Goal: Find specific page/section

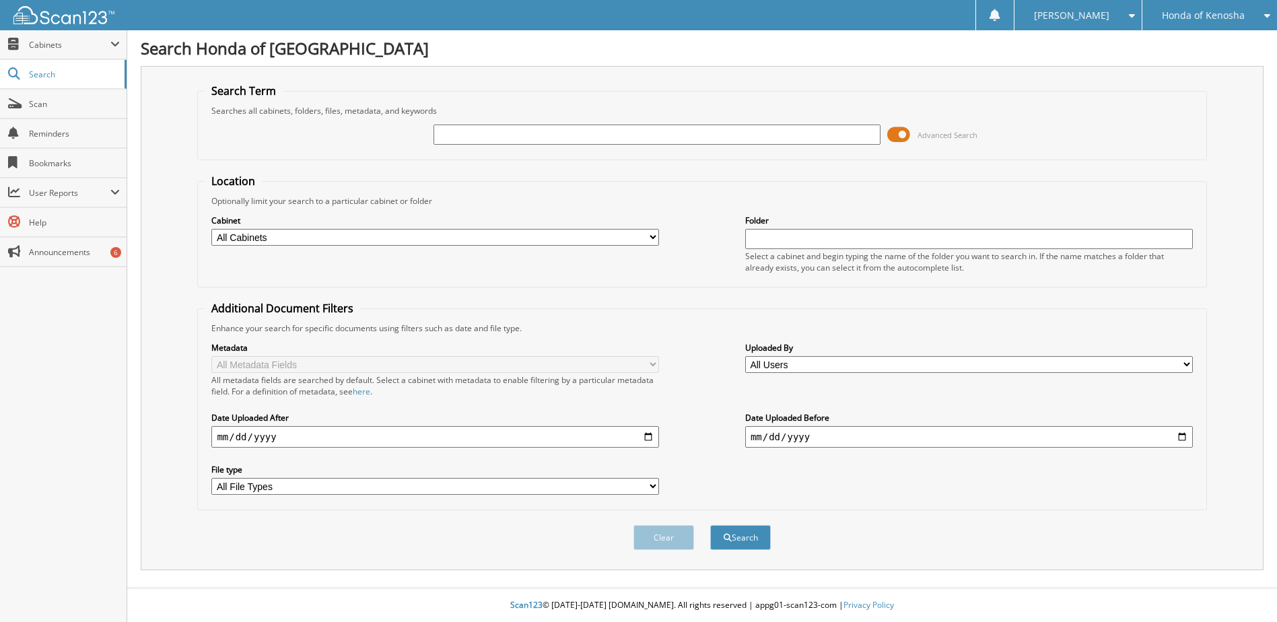
click at [459, 137] on input "text" at bounding box center [658, 135] width 448 height 20
type input "327636"
click at [749, 550] on button "Search" at bounding box center [740, 537] width 61 height 25
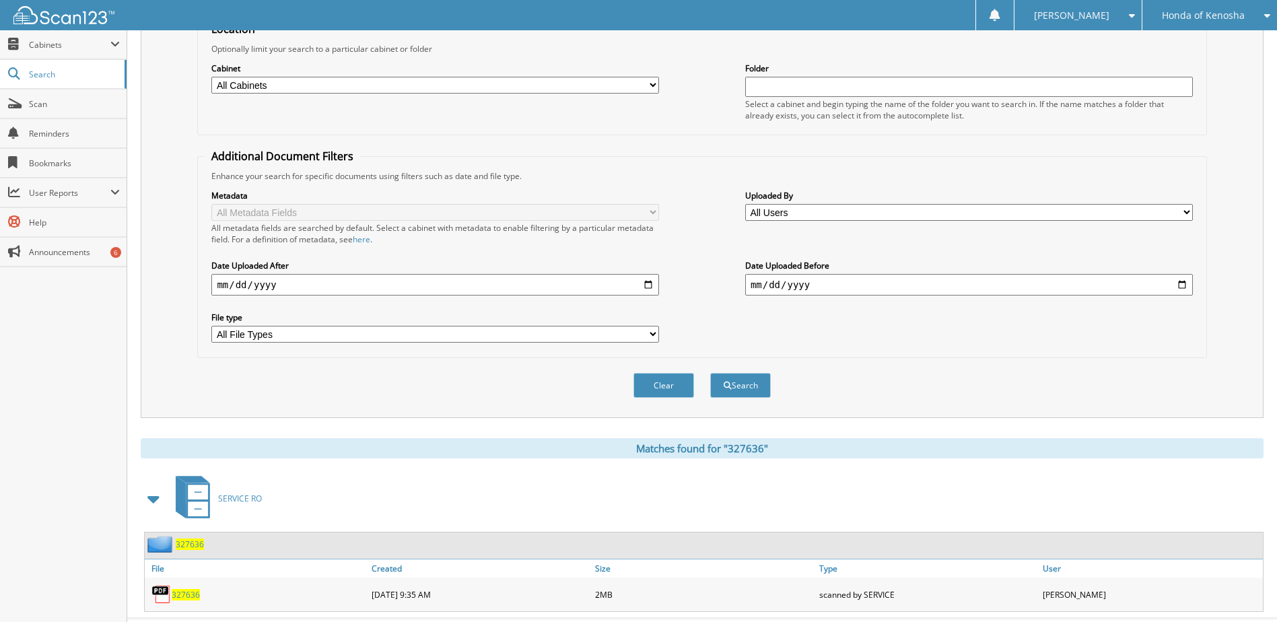
scroll to position [213, 0]
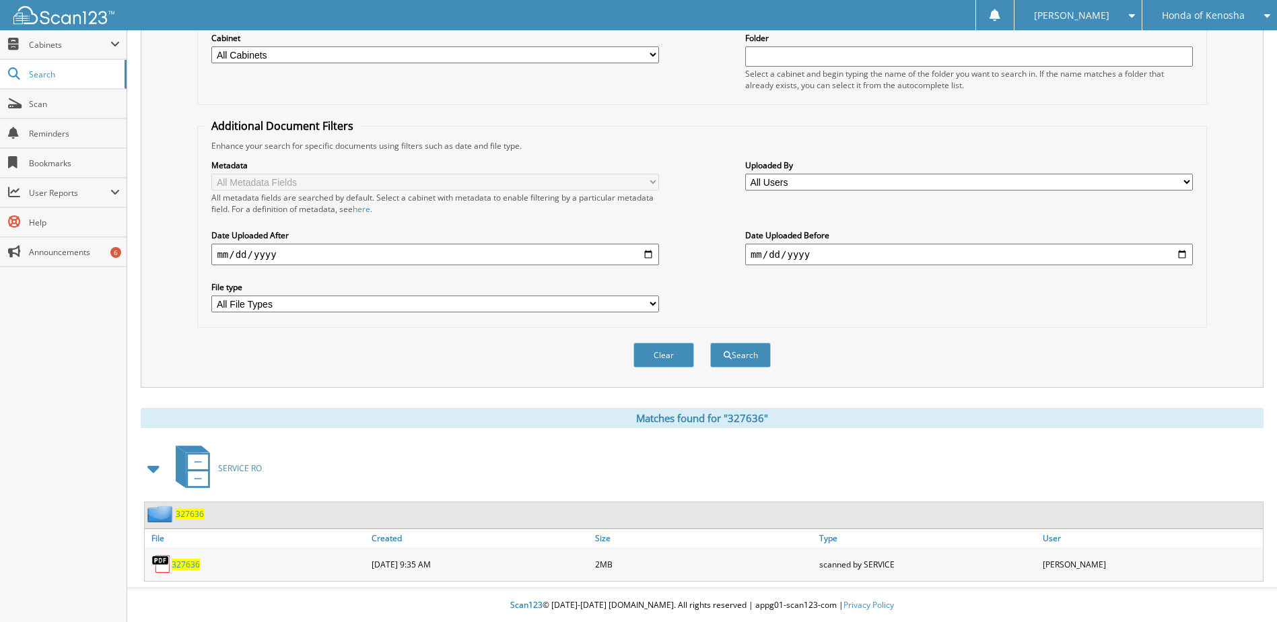
click at [193, 559] on span "327636" at bounding box center [186, 564] width 28 height 11
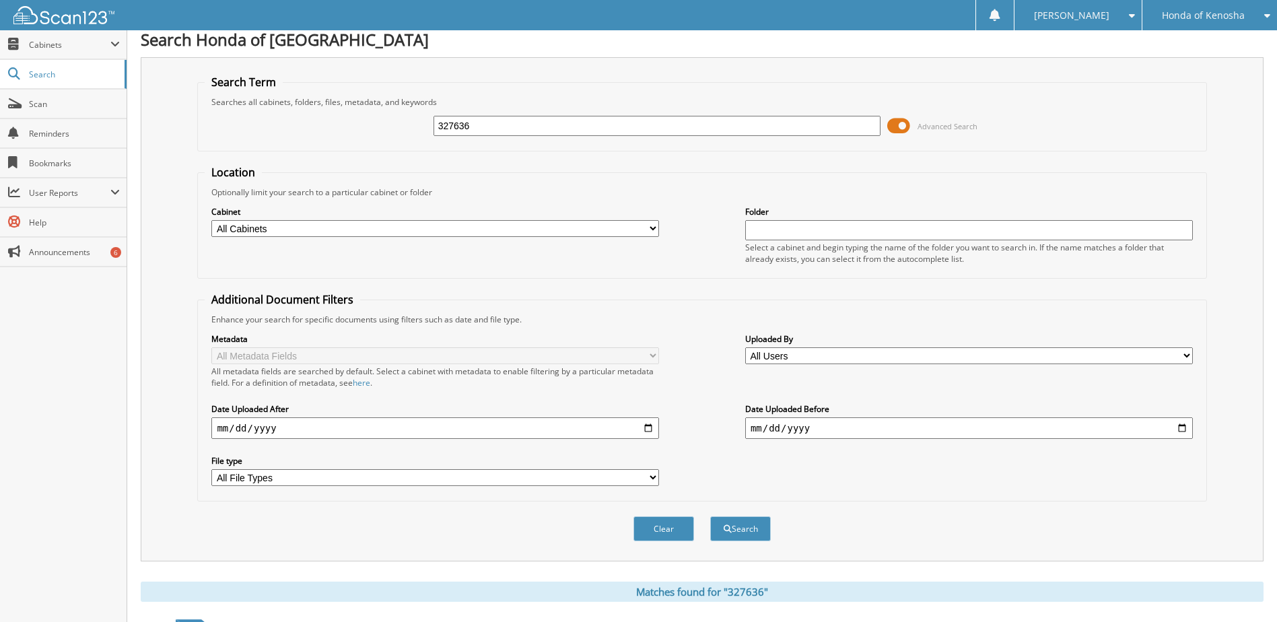
scroll to position [0, 0]
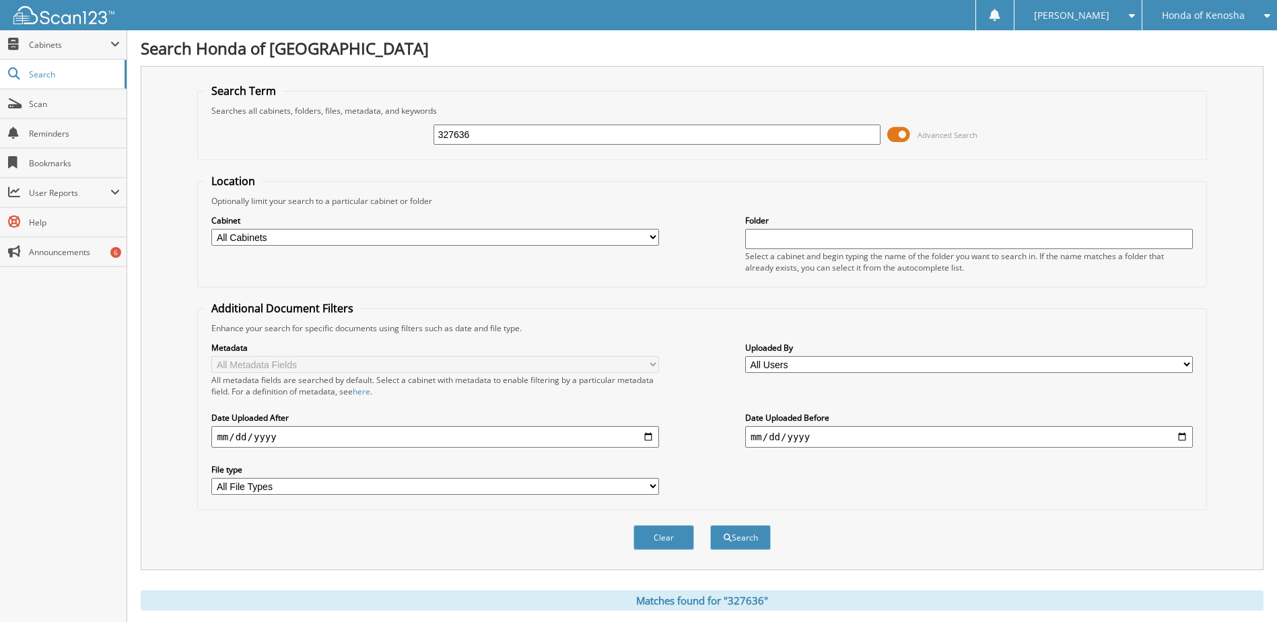
click at [1218, 18] on span "Honda of Kenosha" at bounding box center [1203, 15] width 83 height 8
click at [1207, 42] on link "Rapids Honda" at bounding box center [1209, 42] width 135 height 24
